Goal: Information Seeking & Learning: Find specific fact

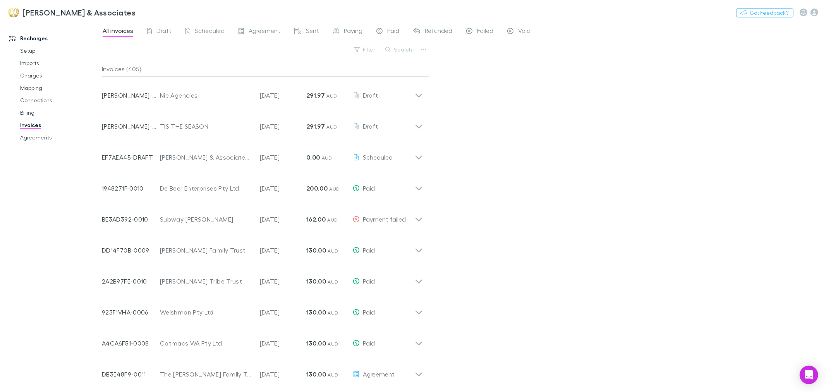
click at [749, 266] on div "All invoices Draft Scheduled Agreement Sent Paying Paid Refunded Failed Void Fi…" at bounding box center [464, 207] width 724 height 370
drag, startPoint x: 587, startPoint y: 55, endPoint x: 570, endPoint y: 43, distance: 20.7
drag, startPoint x: 570, startPoint y: 43, endPoint x: 562, endPoint y: 30, distance: 15.3
drag, startPoint x: 562, startPoint y: 30, endPoint x: 551, endPoint y: 15, distance: 18.1
drag, startPoint x: 551, startPoint y: 15, endPoint x: 544, endPoint y: 9, distance: 9.9
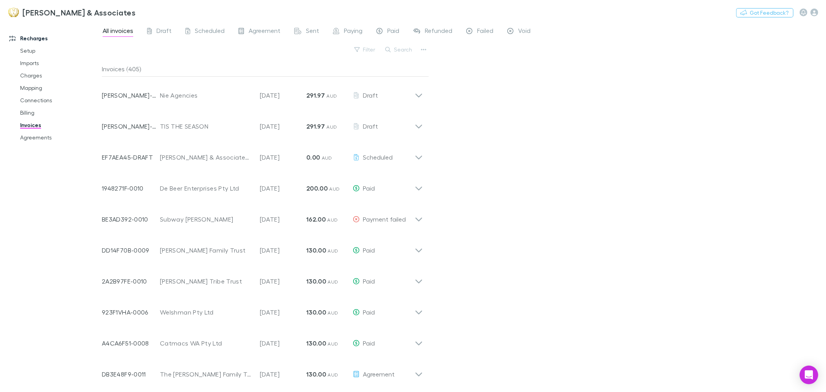
drag, startPoint x: 544, startPoint y: 9, endPoint x: 508, endPoint y: 14, distance: 36.0
drag, startPoint x: 508, startPoint y: 14, endPoint x: 497, endPoint y: 13, distance: 11.0
drag, startPoint x: 497, startPoint y: 13, endPoint x: 463, endPoint y: 9, distance: 34.3
drag, startPoint x: 463, startPoint y: 9, endPoint x: 447, endPoint y: 10, distance: 16.7
click at [447, 10] on div "[PERSON_NAME] & Associates Nothing Got Feedback?" at bounding box center [413, 12] width 826 height 25
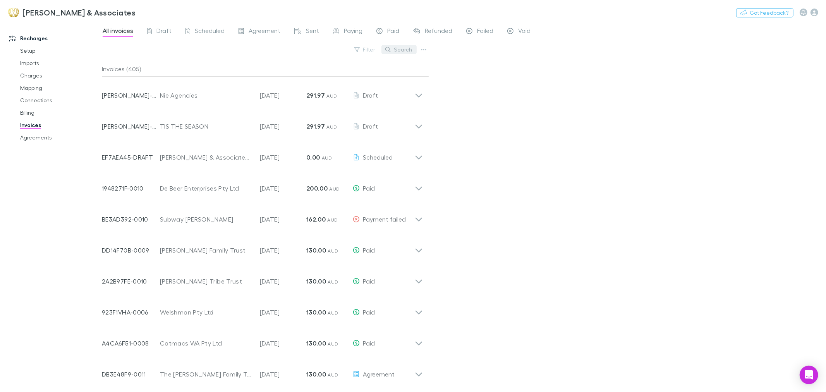
click at [392, 53] on button "Search" at bounding box center [398, 49] width 35 height 9
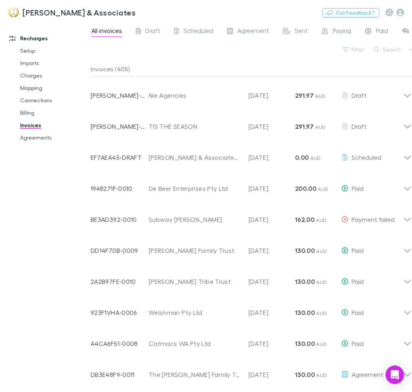
click at [24, 227] on div "Recharges Setup Imports Charges Mapping Connections Billing Invoices Agreements" at bounding box center [48, 204] width 97 height 361
click at [33, 223] on div "Recharges Setup Imports Charges Mapping Connections Billing Invoices Agreements" at bounding box center [48, 204] width 97 height 361
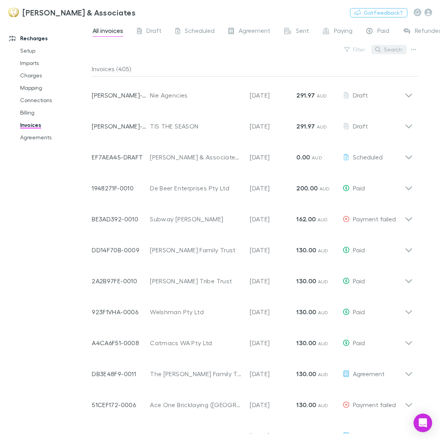
click at [396, 48] on button "Search" at bounding box center [388, 49] width 35 height 9
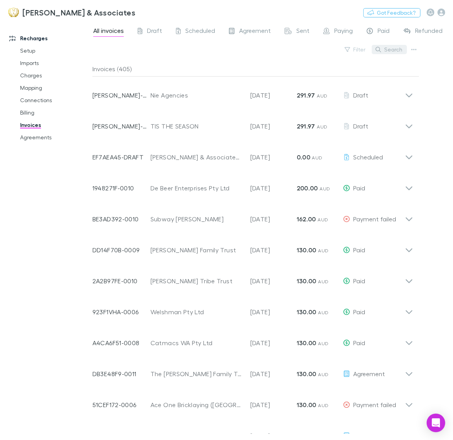
click at [386, 50] on button "Search" at bounding box center [389, 49] width 35 height 9
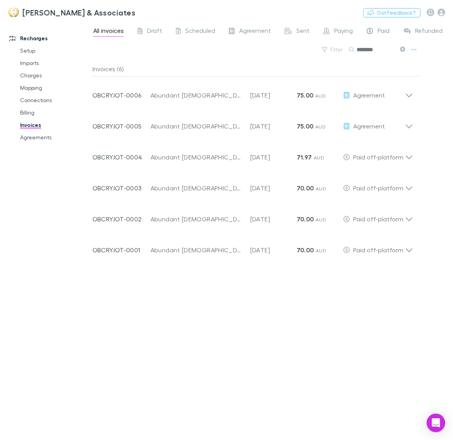
drag, startPoint x: 389, startPoint y: 48, endPoint x: 238, endPoint y: 48, distance: 151.0
click at [238, 48] on div "Filter Search ********" at bounding box center [256, 52] width 327 height 17
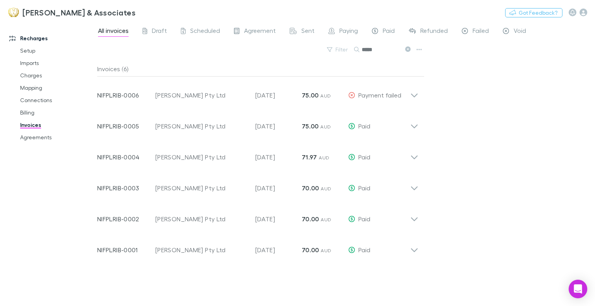
drag, startPoint x: 383, startPoint y: 51, endPoint x: 241, endPoint y: 61, distance: 142.1
click at [203, 55] on div "Filter Search *****" at bounding box center [260, 52] width 327 height 17
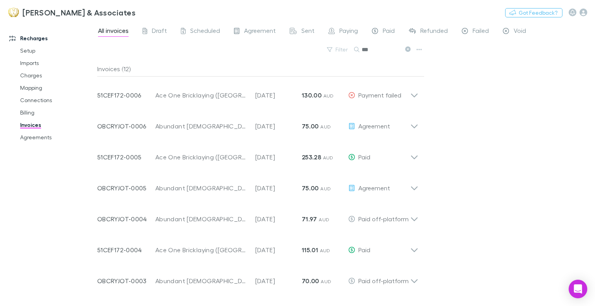
drag, startPoint x: 376, startPoint y: 44, endPoint x: 305, endPoint y: 53, distance: 72.2
click at [305, 53] on div "Filter Search ***" at bounding box center [260, 52] width 327 height 17
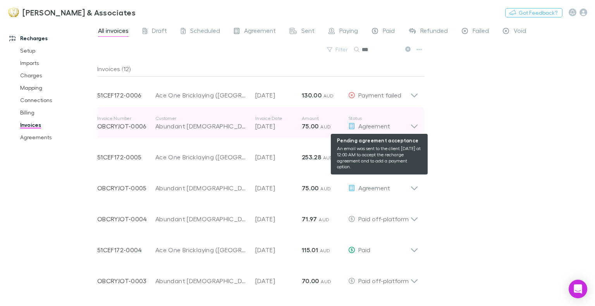
click at [395, 128] on div "Agreement" at bounding box center [379, 126] width 62 height 9
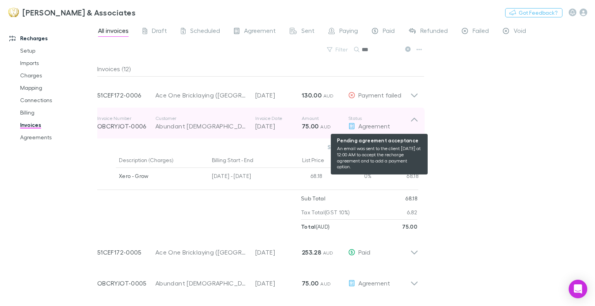
click at [395, 128] on div "Agreement" at bounding box center [379, 126] width 62 height 9
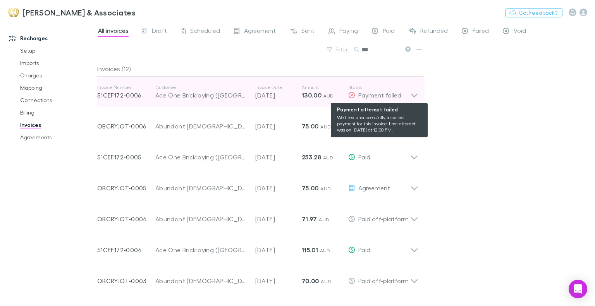
click at [387, 93] on span "Payment failed" at bounding box center [379, 94] width 43 height 7
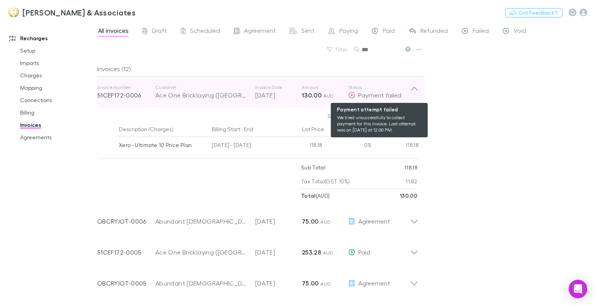
click at [387, 93] on span "Payment failed" at bounding box center [379, 94] width 43 height 7
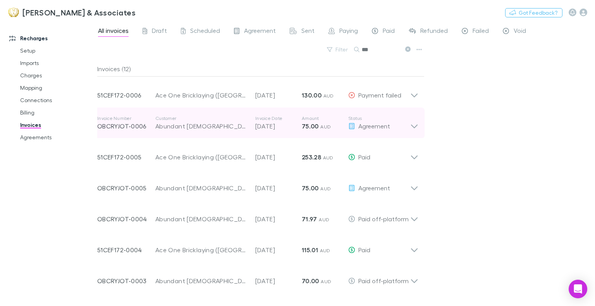
click at [409, 122] on div "Invoice Number OBCRYJOT-0006 Customer Abundant [DEMOGRAPHIC_DATA] Invoice Date …" at bounding box center [257, 123] width 333 height 31
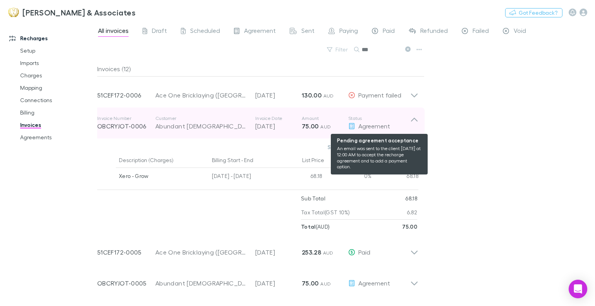
click at [409, 122] on div "Agreement" at bounding box center [379, 126] width 62 height 9
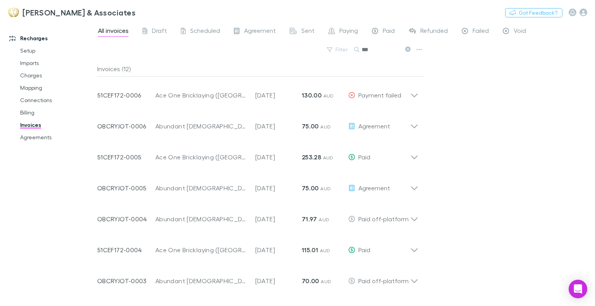
click at [378, 52] on input "***" at bounding box center [381, 49] width 39 height 11
drag, startPoint x: 380, startPoint y: 49, endPoint x: 322, endPoint y: 49, distance: 57.3
click at [322, 49] on div "Filter Search ***" at bounding box center [260, 52] width 327 height 17
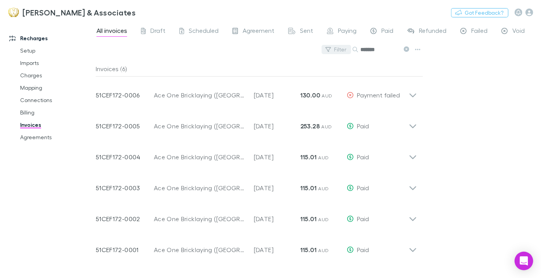
drag, startPoint x: 387, startPoint y: 54, endPoint x: 346, endPoint y: 53, distance: 41.1
click at [346, 53] on div "Filter Search *******" at bounding box center [259, 52] width 327 height 17
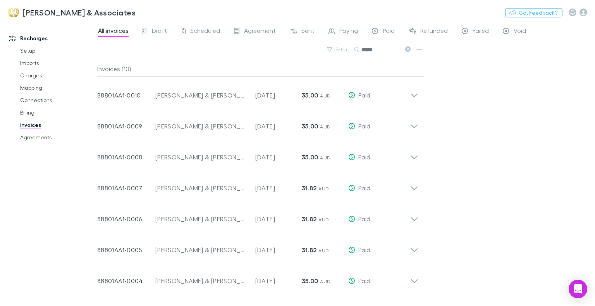
drag, startPoint x: 381, startPoint y: 52, endPoint x: 327, endPoint y: 44, distance: 54.8
click at [327, 44] on div "Filter Search *****" at bounding box center [260, 52] width 327 height 17
click at [493, 98] on div "All invoices Draft Scheduled Agreement Sent Paying Paid Refunded Failed Void Fi…" at bounding box center [346, 164] width 498 height 285
drag, startPoint x: 386, startPoint y: 52, endPoint x: 161, endPoint y: 54, distance: 224.2
click at [161, 54] on div "Filter Search *****" at bounding box center [260, 52] width 327 height 17
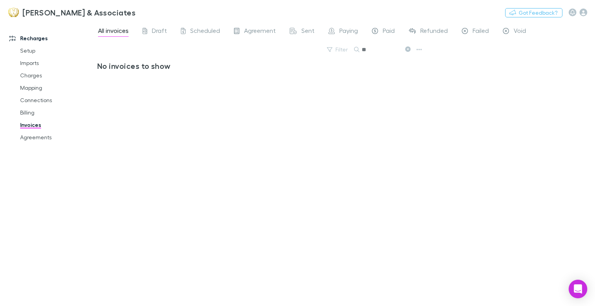
type input "*"
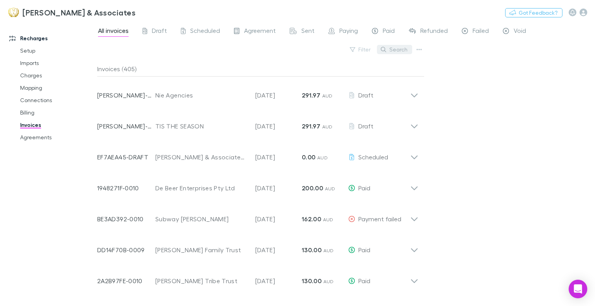
click at [400, 52] on button "Search" at bounding box center [394, 49] width 35 height 9
drag, startPoint x: 381, startPoint y: 51, endPoint x: 280, endPoint y: 54, distance: 100.3
click at [267, 54] on div "Filter Search ****" at bounding box center [260, 52] width 327 height 17
click at [390, 48] on input "****" at bounding box center [381, 49] width 39 height 11
drag, startPoint x: 387, startPoint y: 50, endPoint x: 254, endPoint y: 52, distance: 133.2
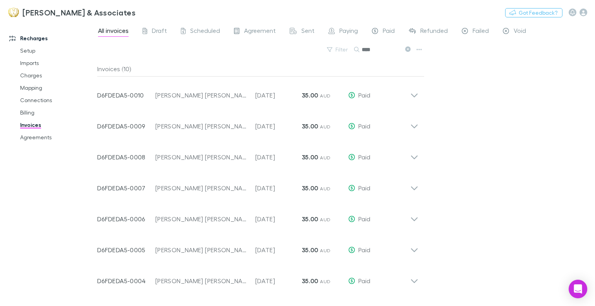
click at [254, 52] on div "Filter Search ****" at bounding box center [260, 52] width 327 height 17
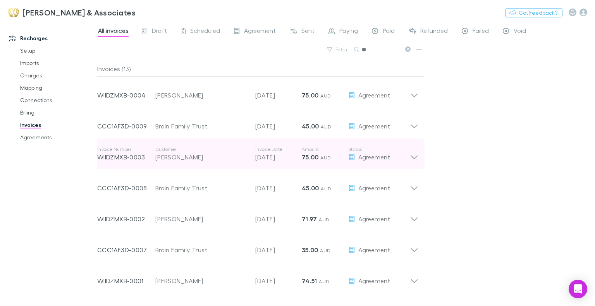
type input "*"
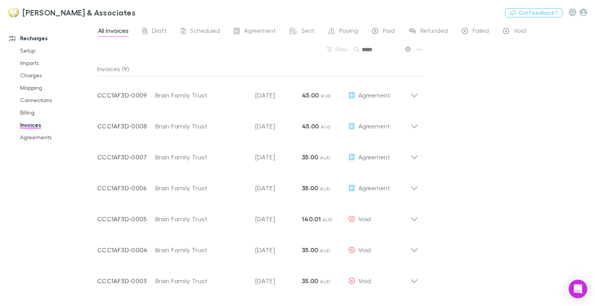
drag, startPoint x: 325, startPoint y: 52, endPoint x: 218, endPoint y: 59, distance: 107.1
click at [218, 59] on div "Filter Search *****" at bounding box center [260, 52] width 327 height 17
click at [479, 103] on div "All invoices Draft Scheduled Agreement Sent Paying Paid Refunded Failed Void Fi…" at bounding box center [346, 164] width 498 height 285
drag, startPoint x: 386, startPoint y: 50, endPoint x: -37, endPoint y: 65, distance: 423.6
click at [0, 65] on html "[PERSON_NAME] & Associates Nothing Got Feedback? Recharges Setup Imports Charge…" at bounding box center [297, 153] width 595 height 306
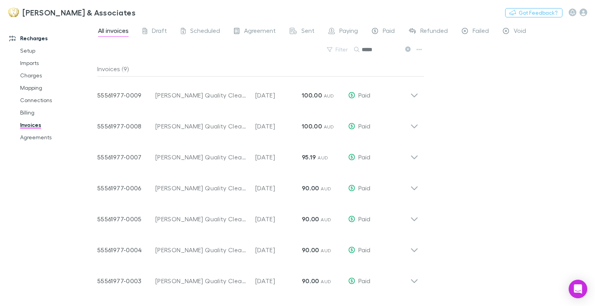
drag, startPoint x: 378, startPoint y: 47, endPoint x: 302, endPoint y: 43, distance: 76.4
click at [302, 43] on div "All invoices Draft Scheduled Agreement Sent Paying Paid Refunded Failed Void Fi…" at bounding box center [346, 164] width 498 height 285
drag, startPoint x: 382, startPoint y: 52, endPoint x: 144, endPoint y: 52, distance: 237.4
click at [144, 51] on div "Filter Search ******" at bounding box center [260, 52] width 327 height 17
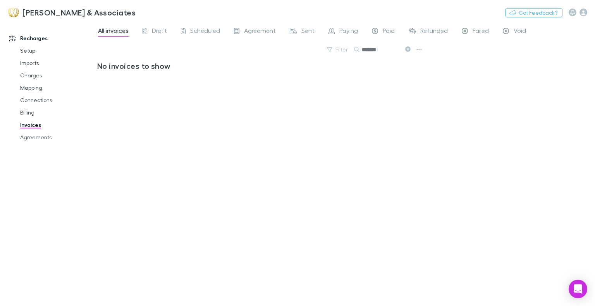
drag, startPoint x: 391, startPoint y: 49, endPoint x: 170, endPoint y: 42, distance: 221.2
click at [170, 42] on div "All invoices Draft Scheduled Agreement Sent Paying Paid Refunded Failed Void Fi…" at bounding box center [346, 164] width 498 height 285
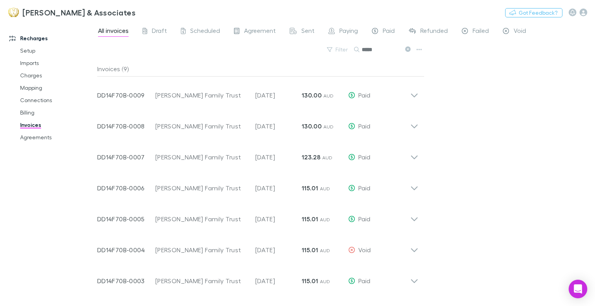
drag, startPoint x: 385, startPoint y: 51, endPoint x: 118, endPoint y: 35, distance: 267.3
click at [118, 35] on div "All invoices Draft Scheduled Agreement Sent Paying Paid Refunded Failed Void Fi…" at bounding box center [346, 164] width 498 height 285
drag, startPoint x: 386, startPoint y: 49, endPoint x: -27, endPoint y: 47, distance: 414.0
click at [0, 47] on html "[PERSON_NAME] & Associates Nothing Got Feedback? Recharges Setup Imports Charge…" at bounding box center [297, 153] width 595 height 306
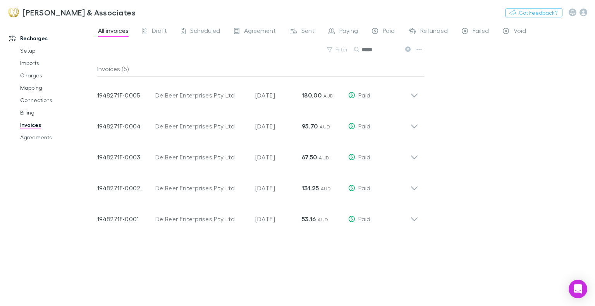
drag, startPoint x: 380, startPoint y: 54, endPoint x: 115, endPoint y: 48, distance: 265.7
click at [115, 48] on div "Filter Search *****" at bounding box center [260, 52] width 327 height 17
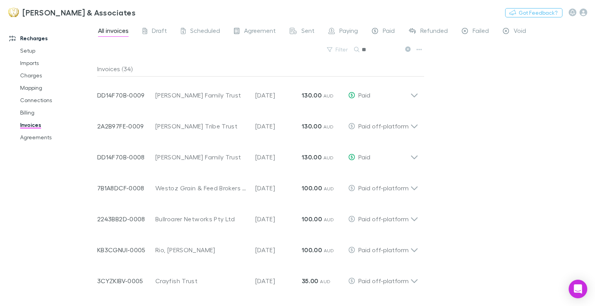
type input "*"
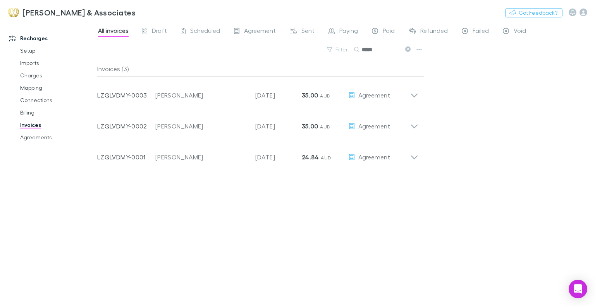
drag, startPoint x: 390, startPoint y: 53, endPoint x: 227, endPoint y: 41, distance: 163.5
click at [227, 41] on div "All invoices Draft Scheduled Agreement Sent Paying Paid Refunded Failed Void Fi…" at bounding box center [346, 164] width 498 height 285
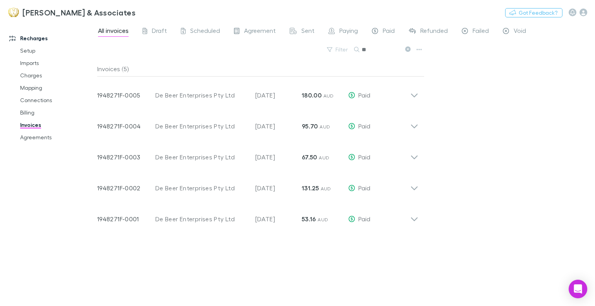
type input "*"
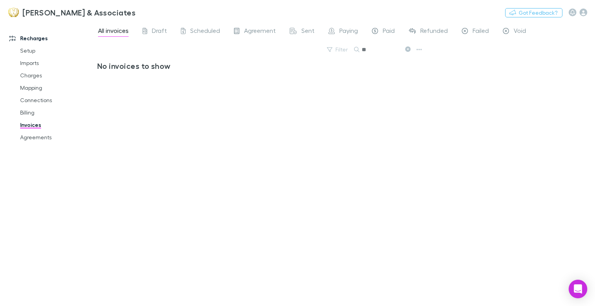
type input "*"
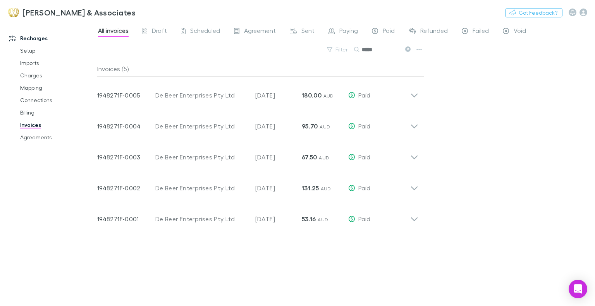
drag, startPoint x: 384, startPoint y: 50, endPoint x: 287, endPoint y: 52, distance: 97.2
click at [287, 52] on div "Filter Search *****" at bounding box center [260, 52] width 327 height 17
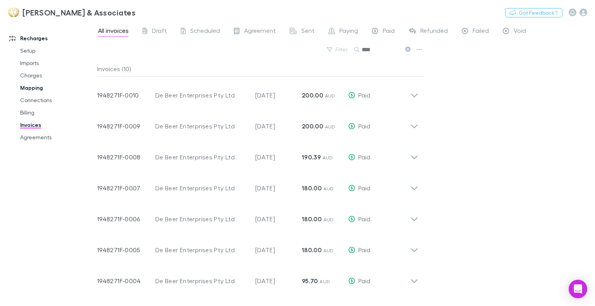
drag, startPoint x: 378, startPoint y: 46, endPoint x: 24, endPoint y: 89, distance: 356.2
click at [24, 89] on div "Recharges Setup Imports Charges Mapping Connections Billing Invoices Agreements…" at bounding box center [297, 164] width 595 height 285
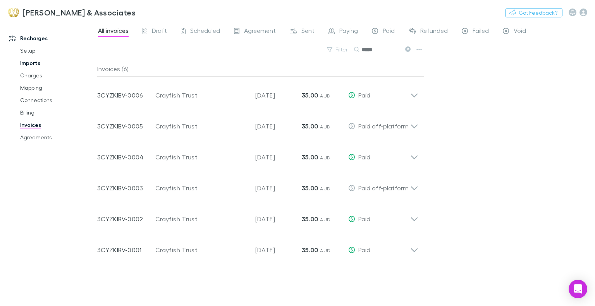
drag, startPoint x: 378, startPoint y: 46, endPoint x: 25, endPoint y: 64, distance: 354.0
click at [25, 64] on div "Recharges Setup Imports Charges Mapping Connections Billing Invoices Agreements…" at bounding box center [297, 164] width 595 height 285
drag, startPoint x: 381, startPoint y: 52, endPoint x: 320, endPoint y: 48, distance: 60.9
click at [300, 49] on div "Filter Search ******" at bounding box center [260, 52] width 327 height 17
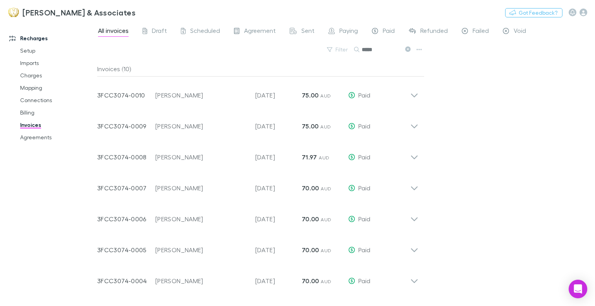
drag, startPoint x: 381, startPoint y: 53, endPoint x: 295, endPoint y: 49, distance: 86.1
click at [295, 49] on div "Filter Search *****" at bounding box center [260, 52] width 327 height 17
drag, startPoint x: 378, startPoint y: 53, endPoint x: 26, endPoint y: 45, distance: 351.7
click at [26, 45] on div "Recharges Setup Imports Charges Mapping Connections Billing Invoices Agreements…" at bounding box center [297, 164] width 595 height 285
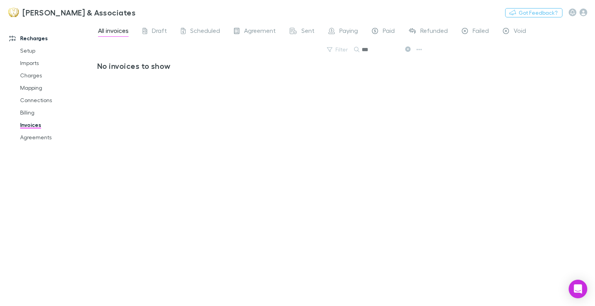
drag, startPoint x: 381, startPoint y: 51, endPoint x: 212, endPoint y: 64, distance: 169.4
click at [212, 64] on div "All invoices Draft Scheduled Agreement Sent Paying Paid Refunded Failed Void Fi…" at bounding box center [346, 164] width 498 height 285
click at [390, 140] on div "No invoices to show" at bounding box center [260, 180] width 327 height 239
drag, startPoint x: 378, startPoint y: 49, endPoint x: 120, endPoint y: 57, distance: 258.8
click at [120, 57] on div "Filter Search ***" at bounding box center [260, 52] width 327 height 17
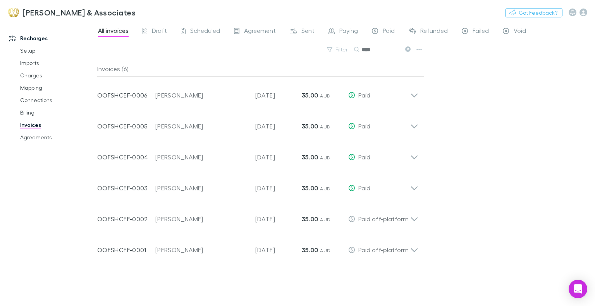
drag, startPoint x: 381, startPoint y: 45, endPoint x: 185, endPoint y: 62, distance: 197.0
click at [185, 62] on div "All invoices Draft Scheduled Agreement Sent Paying Paid Refunded Failed Void Fi…" at bounding box center [346, 164] width 498 height 285
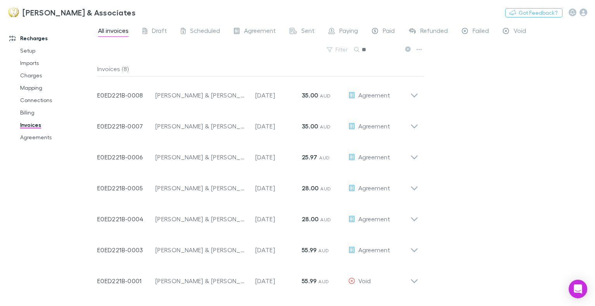
type input "*"
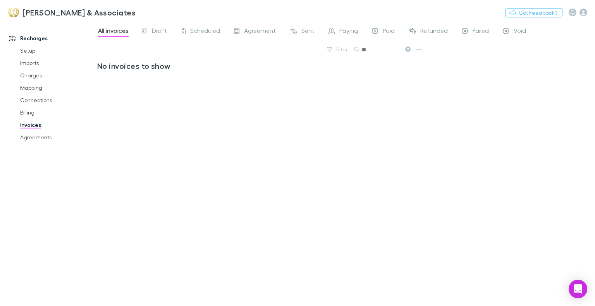
type input "*"
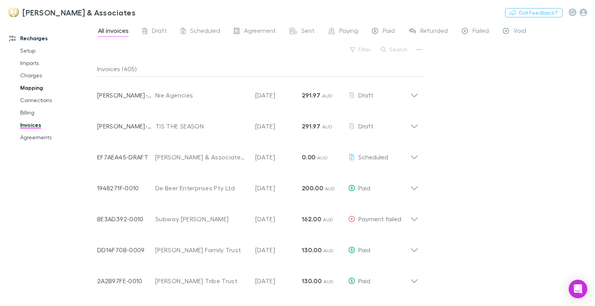
click at [39, 91] on link "Mapping" at bounding box center [56, 88] width 89 height 12
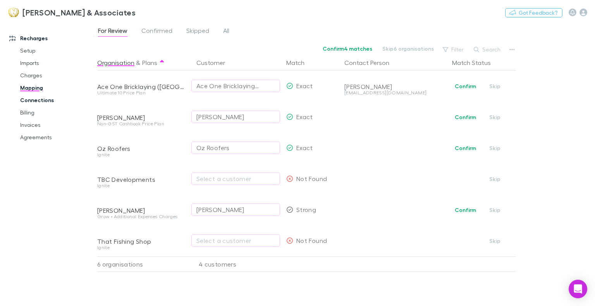
click at [41, 97] on link "Connections" at bounding box center [56, 100] width 89 height 12
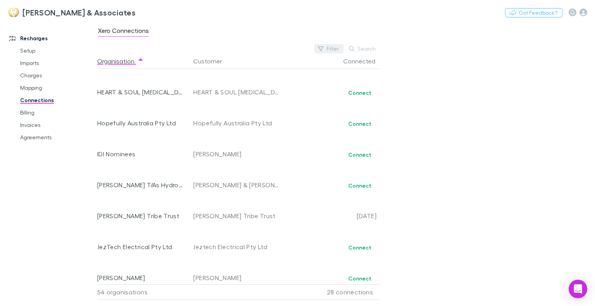
scroll to position [503, 0]
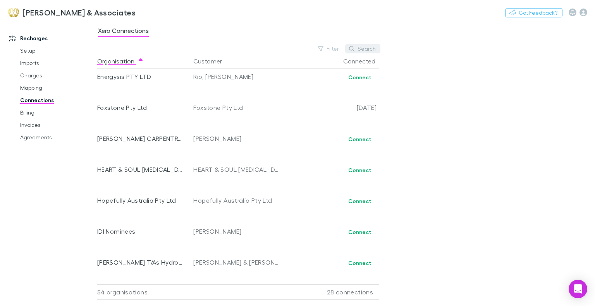
click at [362, 48] on button "Search" at bounding box center [362, 48] width 35 height 9
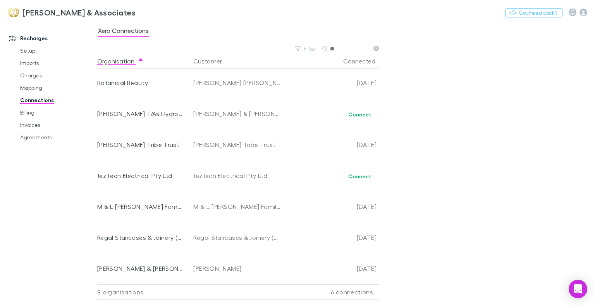
scroll to position [0, 0]
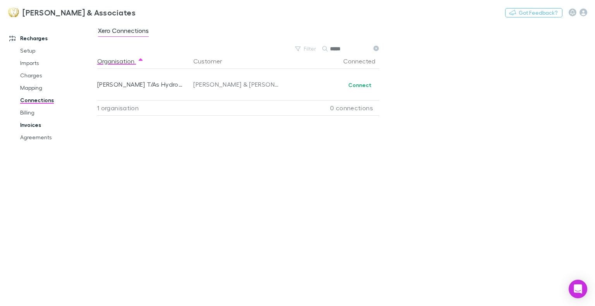
type input "*****"
click at [36, 125] on link "Invoices" at bounding box center [56, 125] width 89 height 12
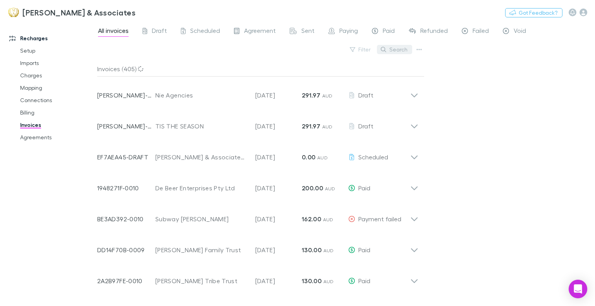
click at [403, 48] on button "Search" at bounding box center [394, 49] width 35 height 9
drag, startPoint x: 380, startPoint y: 48, endPoint x: -31, endPoint y: 29, distance: 410.9
click at [0, 29] on html "[PERSON_NAME] & Associates Nothing Got Feedback? Recharges Setup Imports Charge…" at bounding box center [297, 153] width 595 height 306
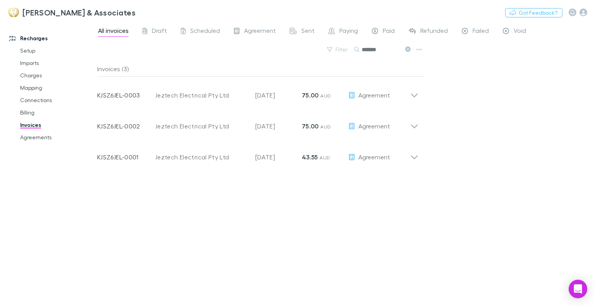
click at [377, 43] on div "All invoices Draft Scheduled Agreement Sent Paying Paid Refunded Failed Void Fi…" at bounding box center [346, 164] width 498 height 285
drag, startPoint x: 383, startPoint y: 48, endPoint x: 63, endPoint y: 58, distance: 320.4
click at [63, 58] on div "Recharges Setup Imports Charges Mapping Connections Billing Invoices Agreements…" at bounding box center [297, 164] width 595 height 285
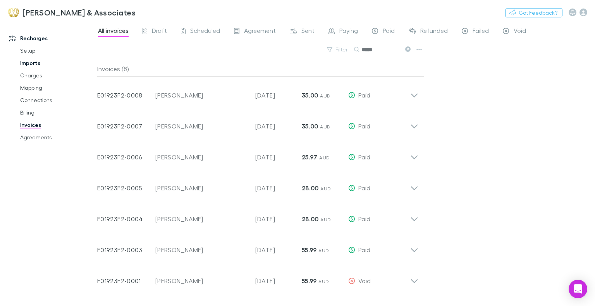
drag, startPoint x: 389, startPoint y: 51, endPoint x: 49, endPoint y: 63, distance: 340.6
click at [47, 63] on div "Recharges Setup Imports Charges Mapping Connections Billing Invoices Agreements…" at bounding box center [297, 164] width 595 height 285
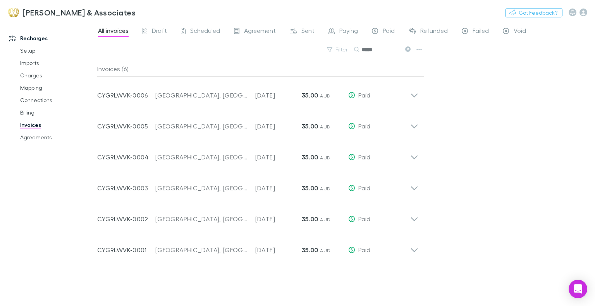
drag, startPoint x: 382, startPoint y: 52, endPoint x: 182, endPoint y: 70, distance: 200.7
click at [183, 70] on div "All invoices Draft Scheduled Agreement Sent Paying Paid Refunded Failed Void Fi…" at bounding box center [346, 164] width 498 height 285
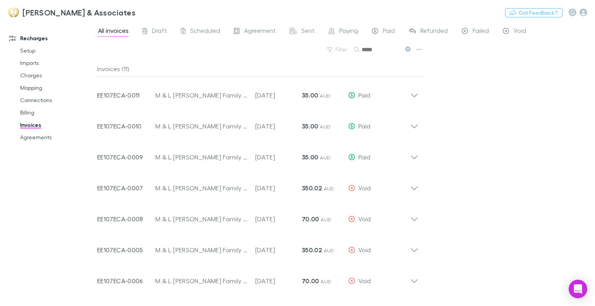
drag, startPoint x: 380, startPoint y: 51, endPoint x: -26, endPoint y: 66, distance: 406.1
click at [0, 66] on html "[PERSON_NAME] & Associates Nothing Got Feedback? Recharges Setup Imports Charge…" at bounding box center [297, 153] width 595 height 306
drag, startPoint x: 390, startPoint y: 52, endPoint x: 83, endPoint y: 60, distance: 307.2
click at [79, 62] on div "Recharges Setup Imports Charges Mapping Connections Billing Invoices Agreements…" at bounding box center [297, 164] width 595 height 285
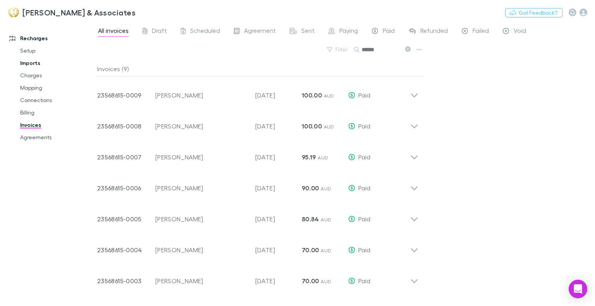
drag, startPoint x: 390, startPoint y: 53, endPoint x: 13, endPoint y: 62, distance: 377.3
click at [13, 62] on div "Recharges Setup Imports Charges Mapping Connections Billing Invoices Agreements…" at bounding box center [297, 164] width 595 height 285
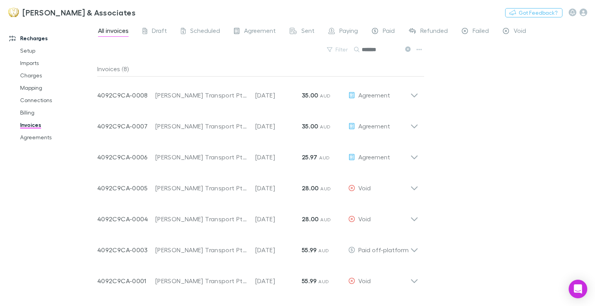
drag, startPoint x: 389, startPoint y: 48, endPoint x: 115, endPoint y: 67, distance: 274.8
click at [115, 67] on div "All invoices Draft Scheduled Agreement Sent Paying Paid Refunded Failed Void Fi…" at bounding box center [346, 164] width 498 height 285
drag, startPoint x: 381, startPoint y: 54, endPoint x: 185, endPoint y: 52, distance: 196.0
click at [185, 52] on div "Filter Search ***" at bounding box center [260, 52] width 327 height 17
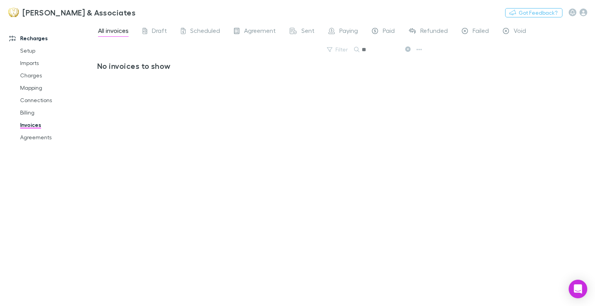
type input "*"
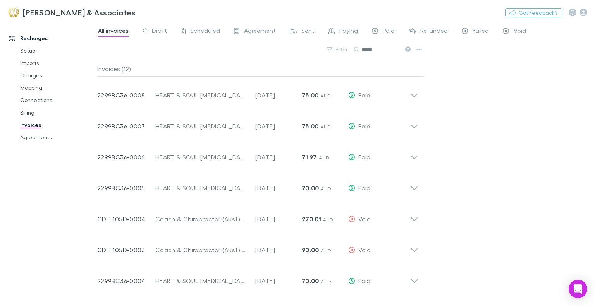
drag, startPoint x: 374, startPoint y: 50, endPoint x: 119, endPoint y: 15, distance: 258.1
click at [119, 15] on div "[PERSON_NAME] & Associates Nothing Got Feedback? Recharges Setup Imports Charge…" at bounding box center [297, 153] width 595 height 306
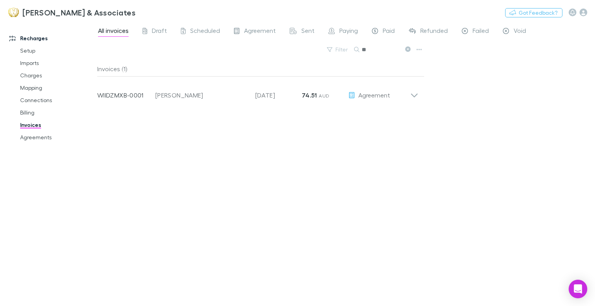
type input "*"
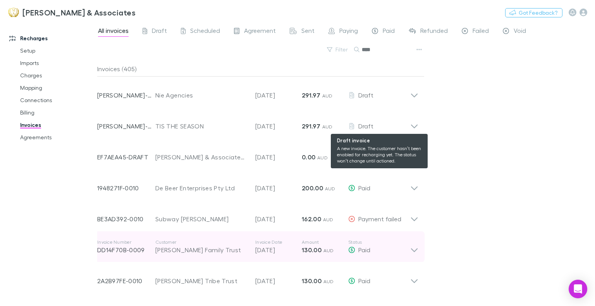
type input "*****"
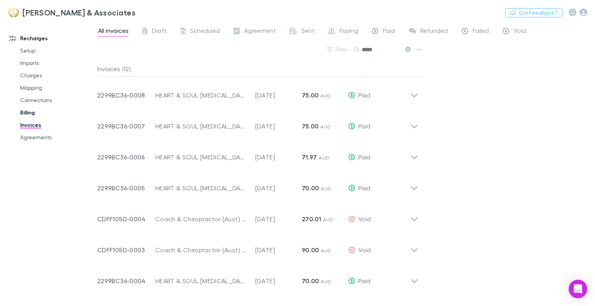
click at [47, 108] on link "Billing" at bounding box center [56, 112] width 89 height 12
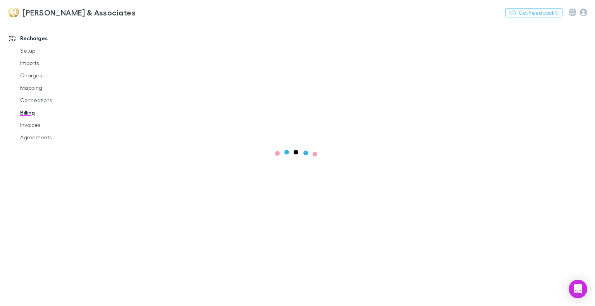
click at [47, 107] on link "Billing" at bounding box center [56, 112] width 89 height 12
click at [51, 102] on link "Connections" at bounding box center [56, 100] width 89 height 12
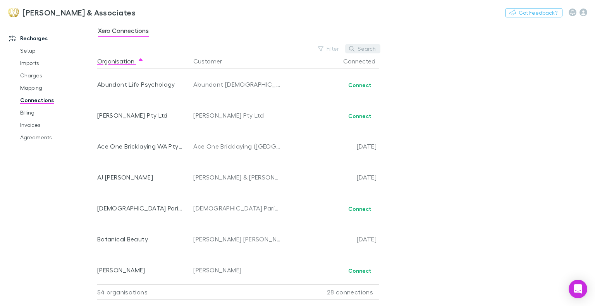
click at [362, 49] on button "Search" at bounding box center [362, 48] width 35 height 9
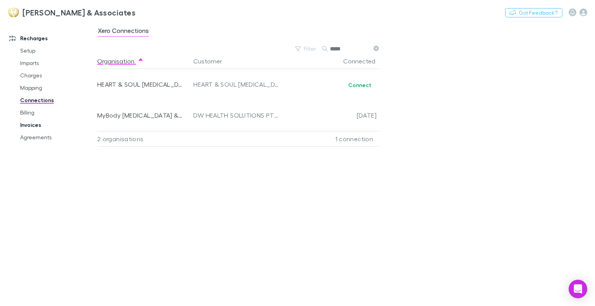
type input "*****"
click at [45, 130] on link "Invoices" at bounding box center [56, 125] width 89 height 12
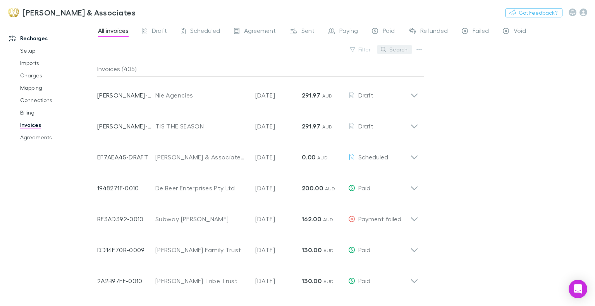
click at [398, 51] on button "Search" at bounding box center [394, 49] width 35 height 9
click at [400, 49] on input "text" at bounding box center [381, 49] width 39 height 11
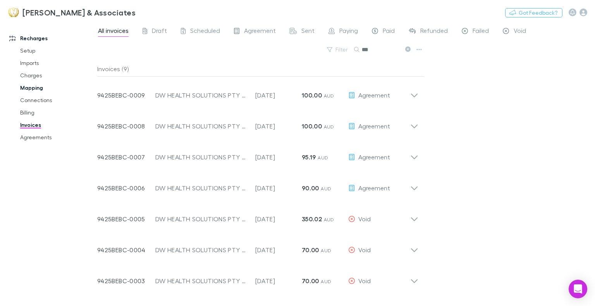
drag, startPoint x: 380, startPoint y: 53, endPoint x: 12, endPoint y: 82, distance: 368.3
click at [166, 53] on div "Filter Search **" at bounding box center [260, 52] width 327 height 17
drag, startPoint x: 385, startPoint y: 44, endPoint x: 382, endPoint y: 53, distance: 10.2
click at [385, 44] on input "**" at bounding box center [381, 49] width 39 height 11
click at [382, 53] on input "**" at bounding box center [381, 49] width 39 height 11
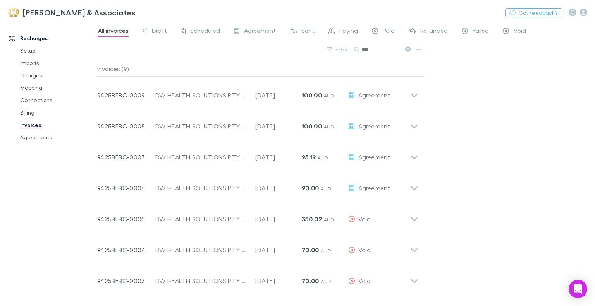
drag, startPoint x: 382, startPoint y: 53, endPoint x: 170, endPoint y: 48, distance: 212.7
click at [170, 48] on div "Filter Search **" at bounding box center [260, 52] width 327 height 17
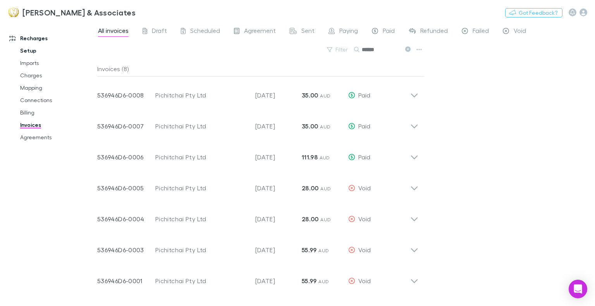
drag, startPoint x: 384, startPoint y: 54, endPoint x: 60, endPoint y: 55, distance: 323.8
click at [60, 55] on div "Recharges Setup Imports Charges Mapping Connections Billing Invoices Agreements…" at bounding box center [297, 164] width 595 height 285
drag, startPoint x: 388, startPoint y: 48, endPoint x: 240, endPoint y: 57, distance: 148.2
click at [240, 57] on div "Filter Search *****" at bounding box center [260, 52] width 327 height 17
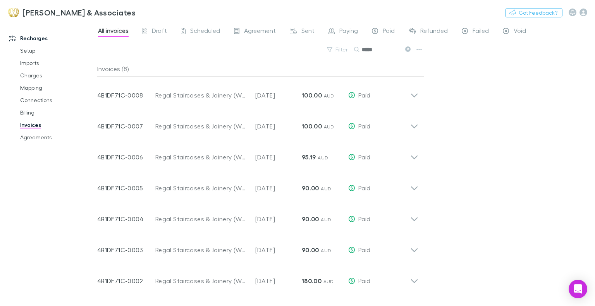
drag, startPoint x: 384, startPoint y: 47, endPoint x: 98, endPoint y: 51, distance: 286.6
click at [98, 51] on div "Filter Search *****" at bounding box center [260, 52] width 327 height 17
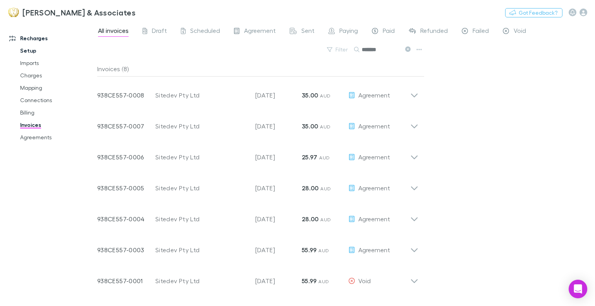
drag, startPoint x: 387, startPoint y: 50, endPoint x: 77, endPoint y: 48, distance: 310.2
click at [77, 48] on div "Recharges Setup Imports Charges Mapping Connections Billing Invoices Agreements…" at bounding box center [297, 164] width 595 height 285
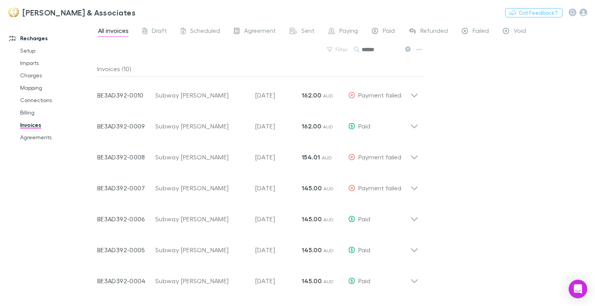
drag, startPoint x: 388, startPoint y: 50, endPoint x: -100, endPoint y: 49, distance: 488.3
click at [0, 49] on html "[PERSON_NAME] & Associates Nothing Got Feedback? Recharges Setup Imports Charge…" at bounding box center [297, 153] width 595 height 306
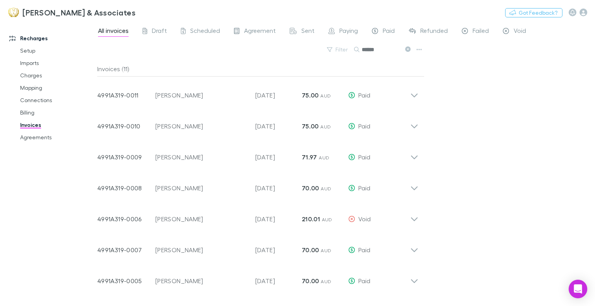
drag, startPoint x: 386, startPoint y: 51, endPoint x: -39, endPoint y: 12, distance: 427.0
click at [0, 12] on html "[PERSON_NAME] & Associates Nothing Got Feedback? Recharges Setup Imports Charge…" at bounding box center [297, 153] width 595 height 306
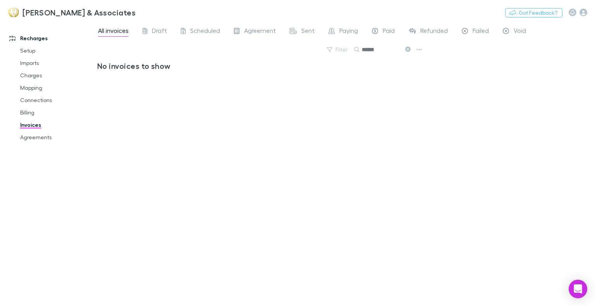
drag, startPoint x: 384, startPoint y: 48, endPoint x: 136, endPoint y: 38, distance: 248.1
click at [136, 38] on div "All invoices Draft Scheduled Agreement Sent Paying Paid Refunded Failed Void Fi…" at bounding box center [346, 164] width 498 height 285
drag, startPoint x: 388, startPoint y: 51, endPoint x: 261, endPoint y: 46, distance: 127.1
click at [261, 46] on div "Filter Search ******" at bounding box center [260, 52] width 327 height 17
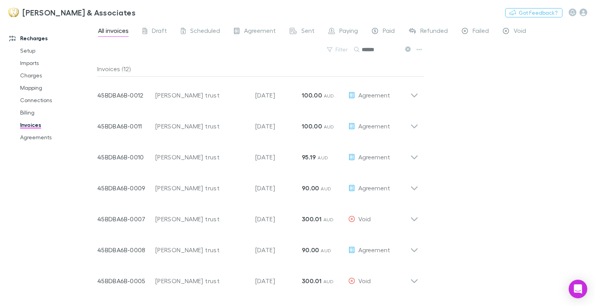
drag, startPoint x: 386, startPoint y: 52, endPoint x: 98, endPoint y: 29, distance: 289.8
click at [98, 28] on div "All invoices Draft Scheduled Agreement Sent Paying Paid Refunded Failed Void Fi…" at bounding box center [346, 164] width 498 height 285
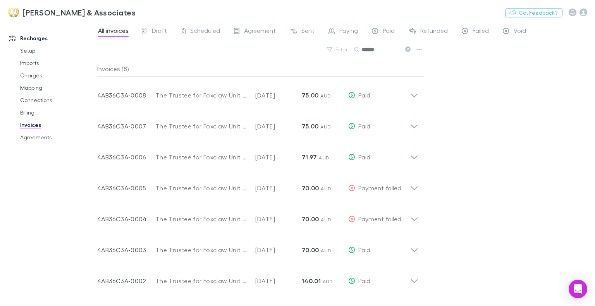
drag, startPoint x: 376, startPoint y: 50, endPoint x: 74, endPoint y: 38, distance: 302.3
click at [74, 38] on div "Recharges Setup Imports Charges Mapping Connections Billing Invoices Agreements…" at bounding box center [297, 164] width 595 height 285
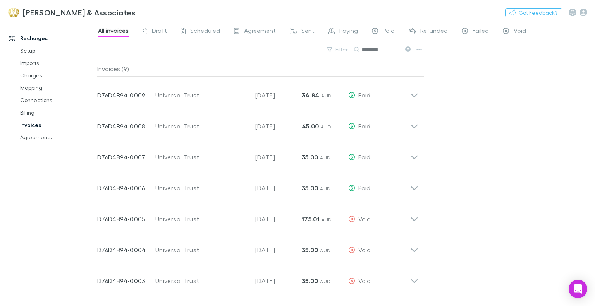
drag, startPoint x: 388, startPoint y: 51, endPoint x: 59, endPoint y: 32, distance: 329.7
click at [59, 32] on div "Recharges Setup Imports Charges Mapping Connections Billing Invoices Agreements…" at bounding box center [297, 164] width 595 height 285
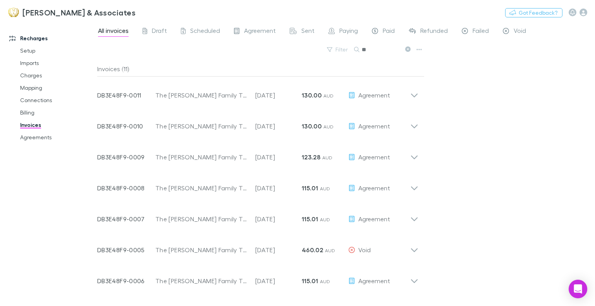
type input "*"
drag, startPoint x: 382, startPoint y: 45, endPoint x: 149, endPoint y: 40, distance: 233.6
click at [149, 40] on div "All invoices Draft Scheduled Agreement Sent Paying Paid Refunded Failed Void Fi…" at bounding box center [346, 164] width 498 height 285
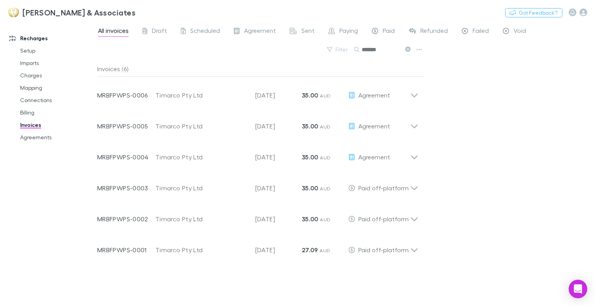
click at [385, 46] on input "*******" at bounding box center [381, 49] width 39 height 11
drag, startPoint x: 380, startPoint y: 51, endPoint x: 17, endPoint y: 31, distance: 363.8
click at [17, 31] on div "Recharges Setup Imports Charges Mapping Connections Billing Invoices Agreements…" at bounding box center [297, 164] width 595 height 285
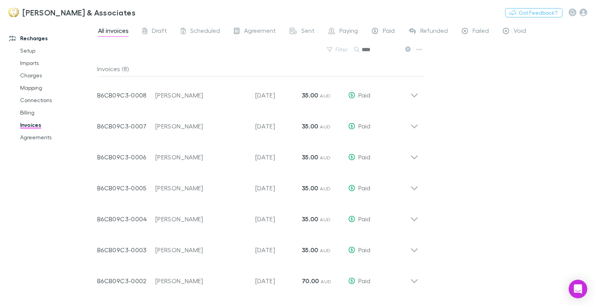
drag, startPoint x: 384, startPoint y: 51, endPoint x: 5, endPoint y: 26, distance: 380.4
click at [5, 26] on div "Recharges Setup Imports Charges Mapping Connections Billing Invoices Agreements…" at bounding box center [297, 164] width 595 height 285
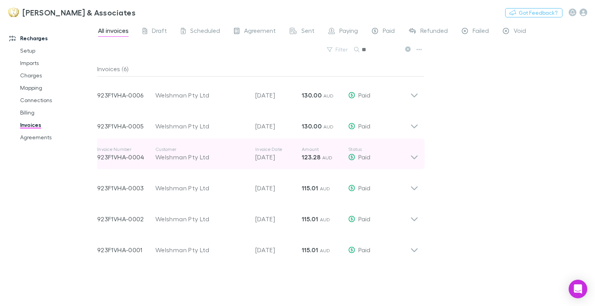
type input "*"
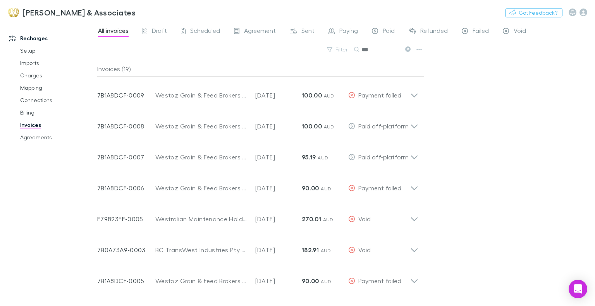
type input "***"
